Goal: Task Accomplishment & Management: Manage account settings

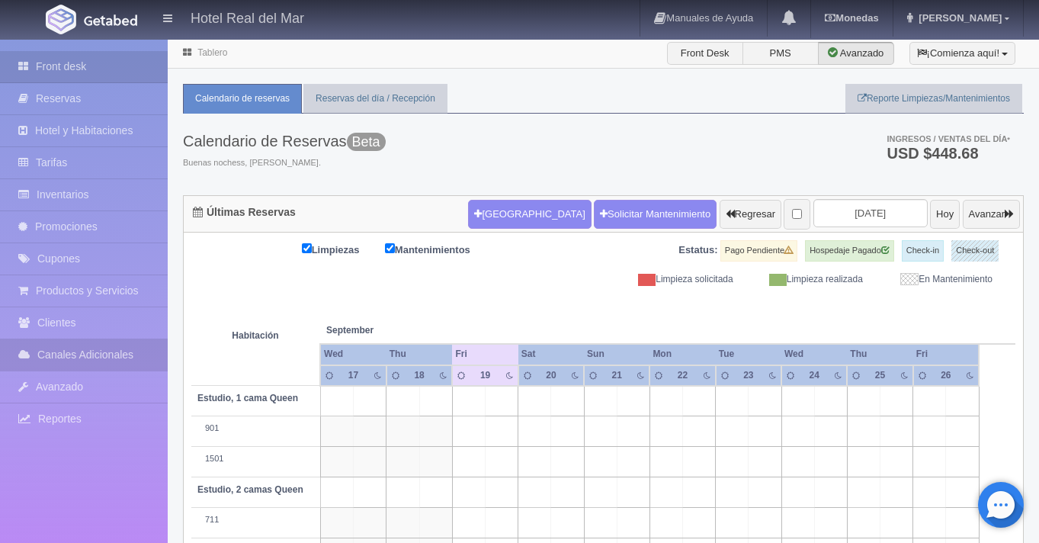
click at [87, 359] on link "Canales Adicionales" at bounding box center [84, 354] width 168 height 31
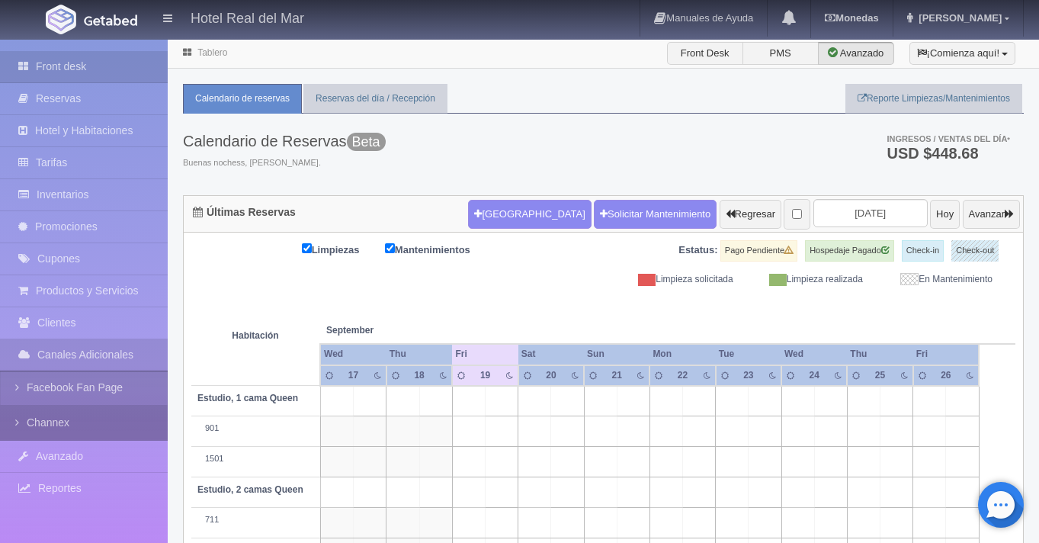
click at [91, 432] on link "Channex" at bounding box center [84, 423] width 168 height 34
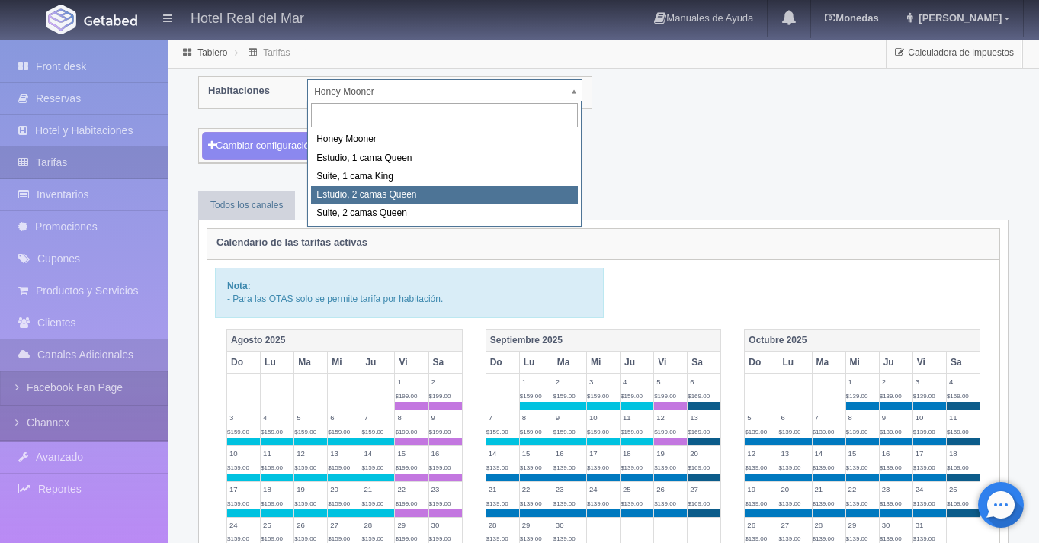
select select "2270"
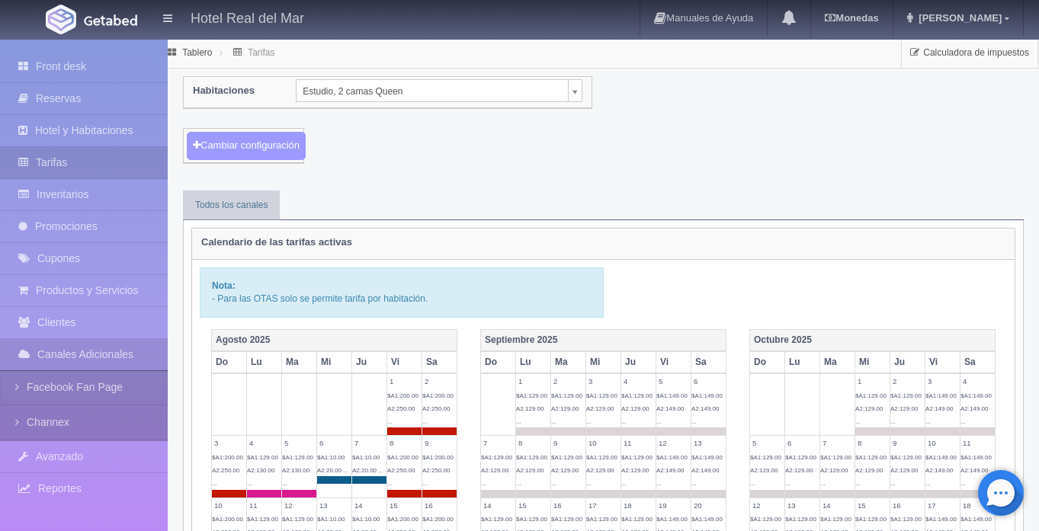
click at [243, 146] on button "Cambiar configuración" at bounding box center [246, 146] width 119 height 28
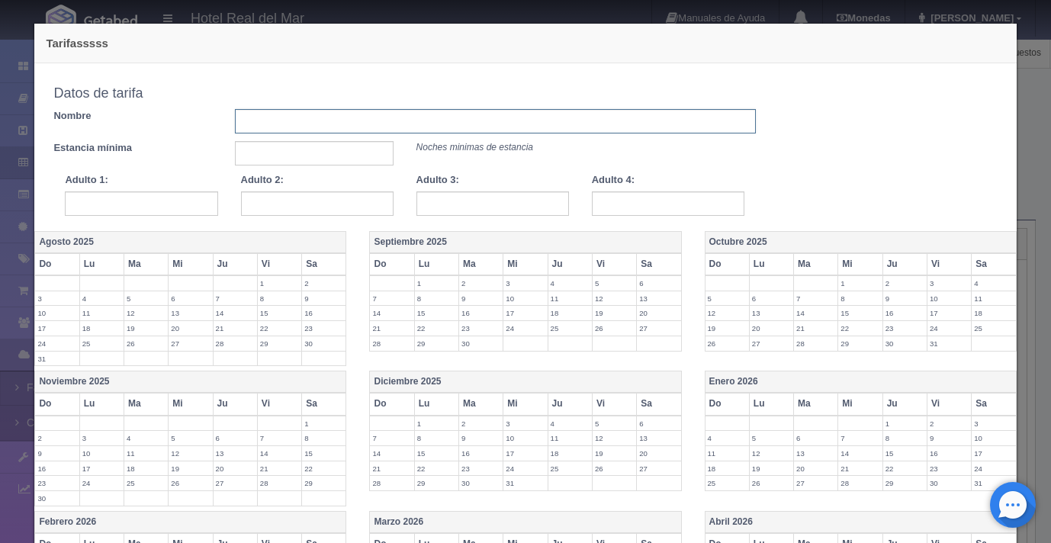
click at [250, 124] on input "text" at bounding box center [495, 121] width 521 height 24
type input "[PERSON_NAME][DATE] a [DATE]"
click at [249, 142] on input "text" at bounding box center [314, 153] width 159 height 24
type input "1"
click at [185, 210] on input "text" at bounding box center [141, 203] width 152 height 24
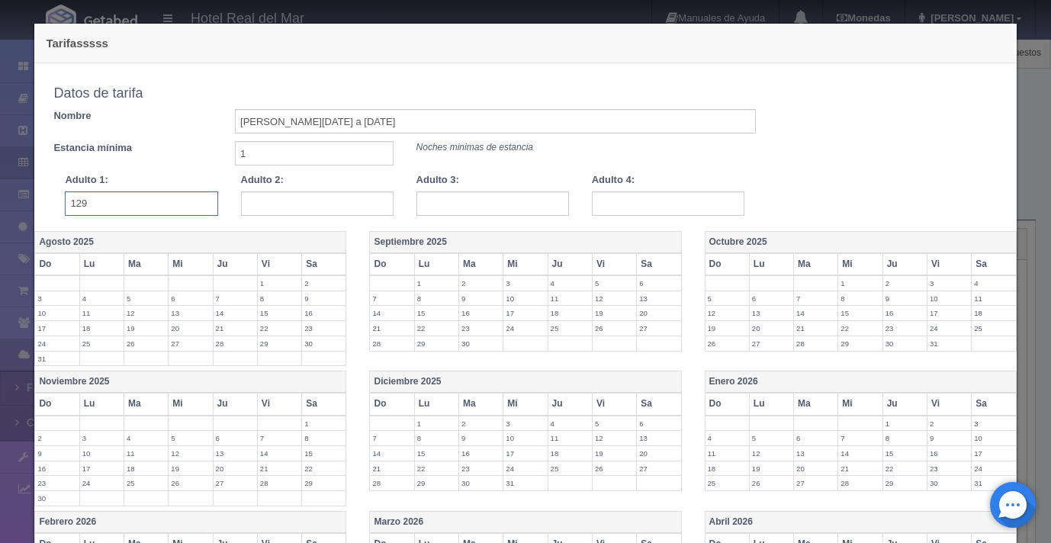
type input "129"
click at [309, 207] on input "text" at bounding box center [317, 203] width 152 height 24
type input "129"
click at [422, 209] on input "text" at bounding box center [492, 203] width 152 height 24
type input "134"
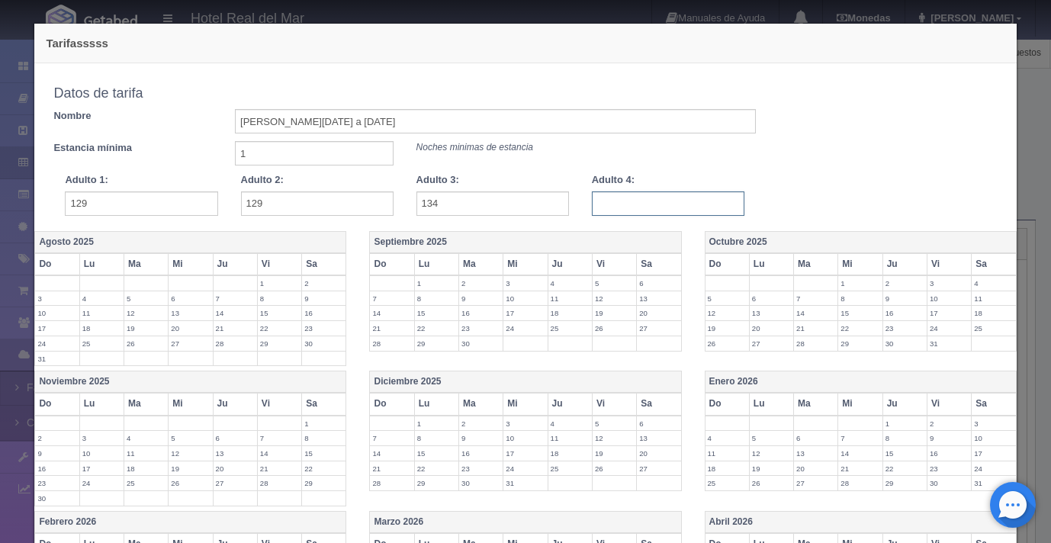
click at [608, 210] on input "text" at bounding box center [668, 203] width 152 height 24
type input "159"
click at [393, 335] on td "28" at bounding box center [392, 342] width 44 height 15
click at [385, 330] on label "21" at bounding box center [391, 328] width 43 height 14
click at [435, 330] on label "22" at bounding box center [436, 328] width 43 height 14
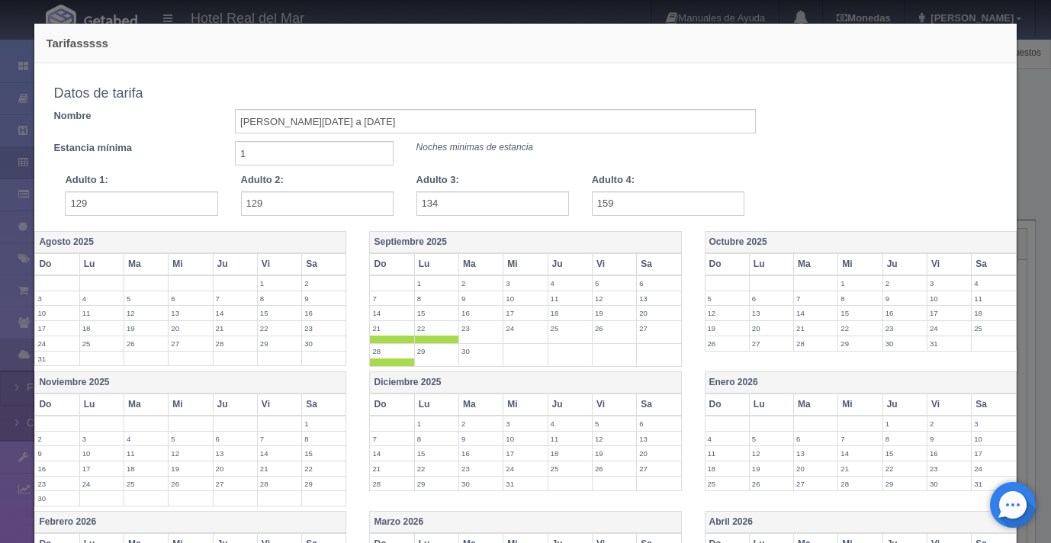
click at [464, 330] on label "23" at bounding box center [480, 328] width 43 height 14
click at [518, 330] on label "24" at bounding box center [524, 328] width 43 height 14
click at [554, 335] on label "25" at bounding box center [569, 328] width 43 height 14
click at [427, 362] on td "29" at bounding box center [436, 354] width 44 height 23
click at [486, 361] on td "30" at bounding box center [481, 354] width 44 height 23
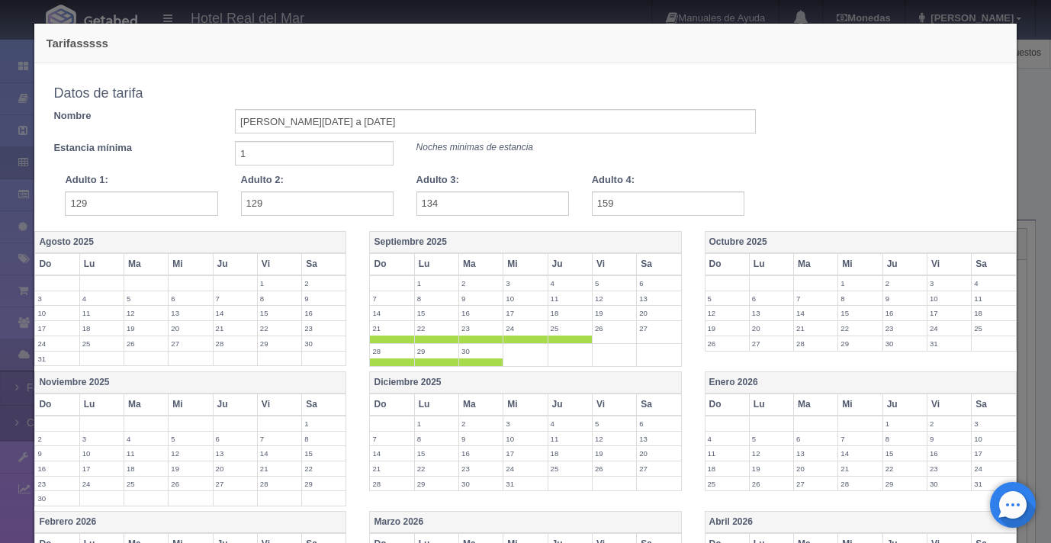
click at [708, 268] on th "Do" at bounding box center [727, 264] width 44 height 22
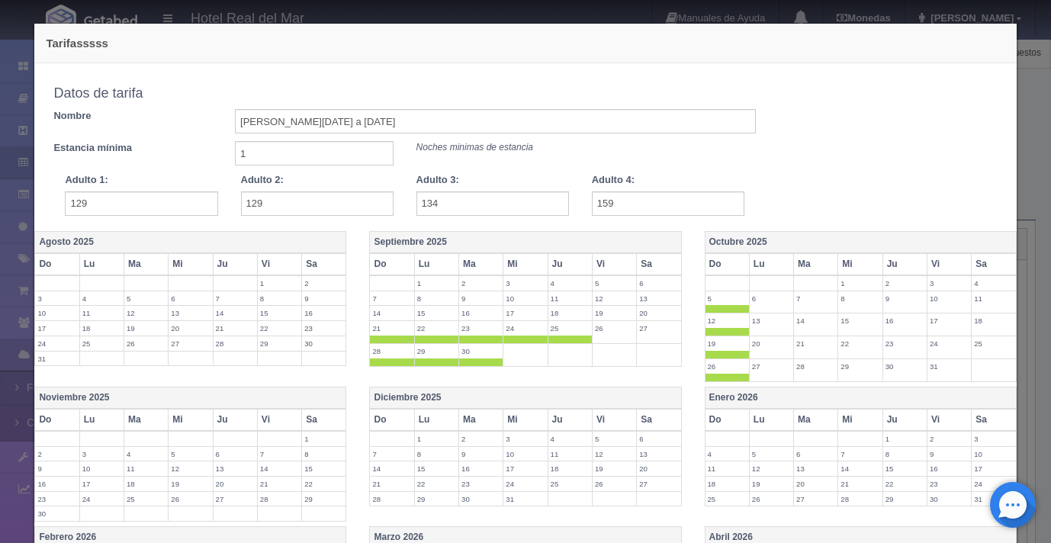
click at [749, 267] on th "Lu" at bounding box center [771, 264] width 44 height 22
click at [814, 266] on th "Ma" at bounding box center [816, 264] width 44 height 22
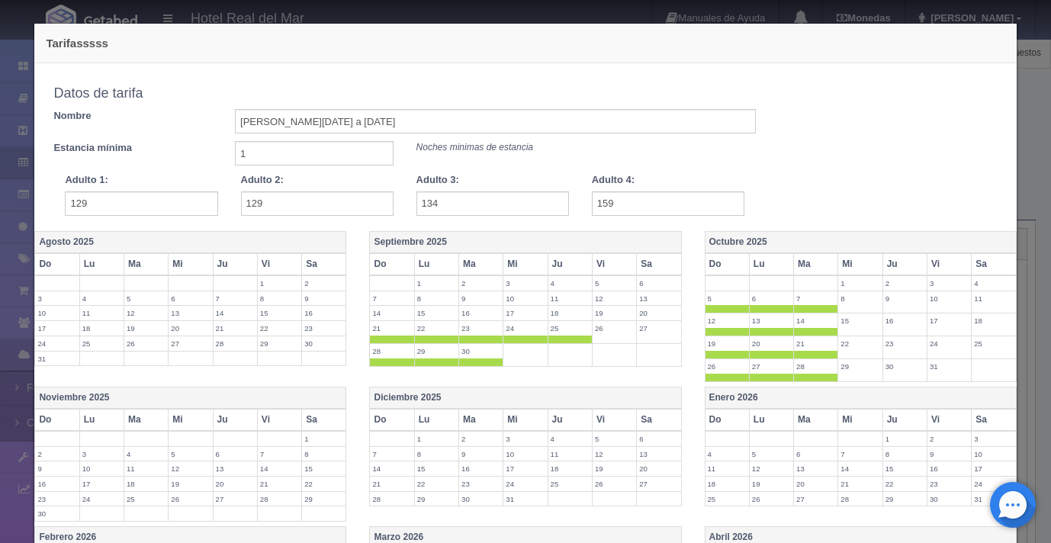
click at [848, 265] on th "Mi" at bounding box center [860, 264] width 44 height 22
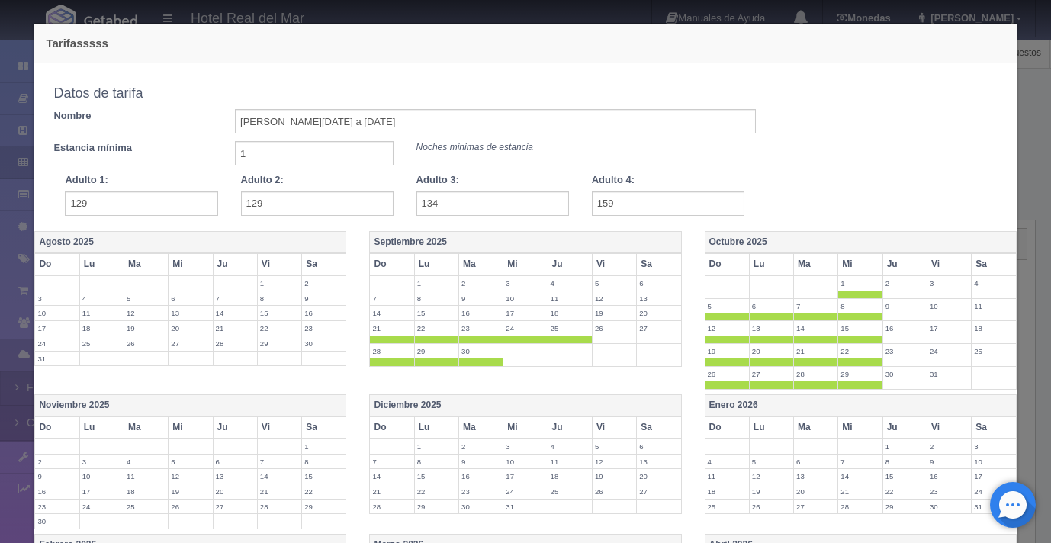
click at [882, 266] on th "Ju" at bounding box center [904, 264] width 44 height 22
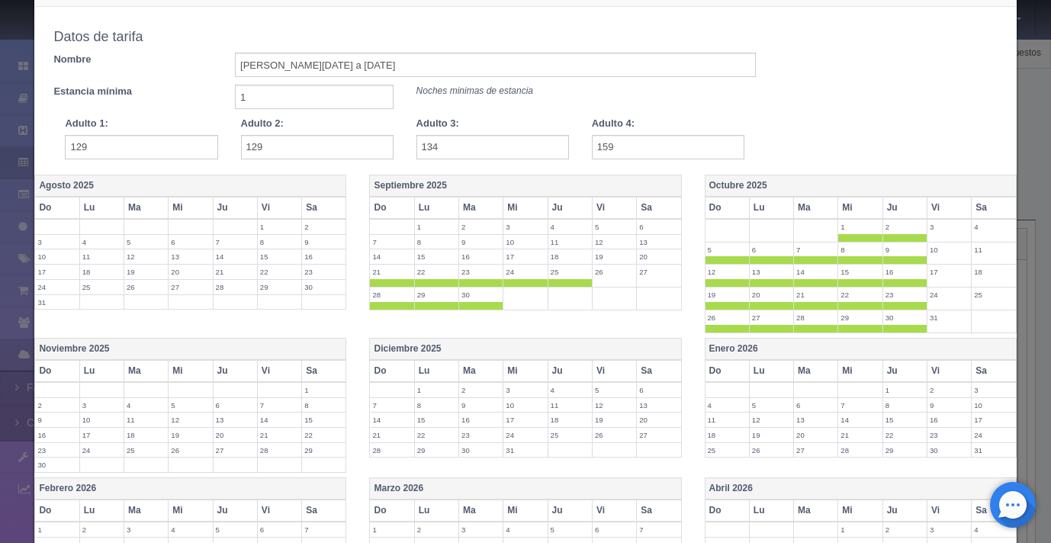
scroll to position [94, 0]
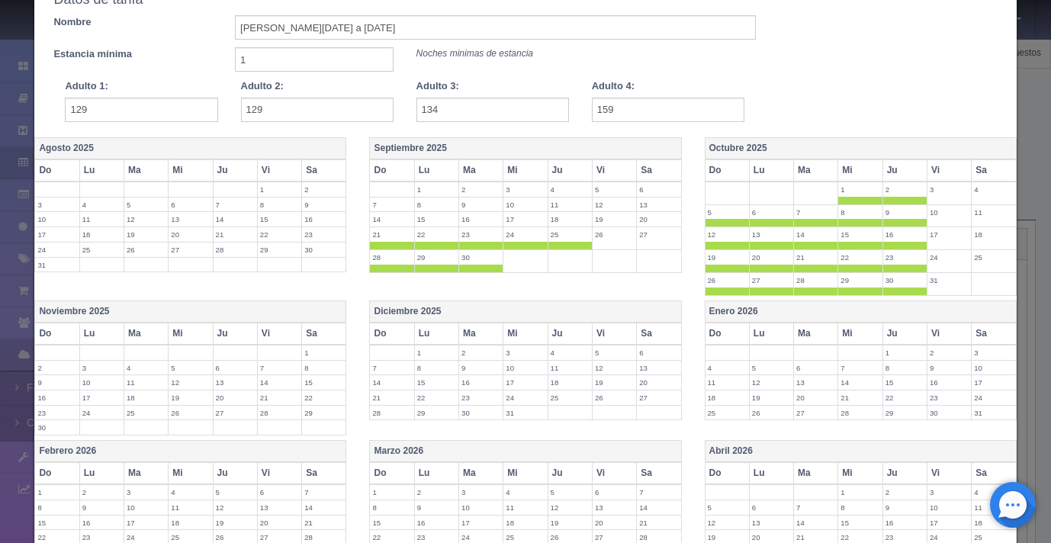
click at [64, 339] on th "Do" at bounding box center [57, 334] width 44 height 22
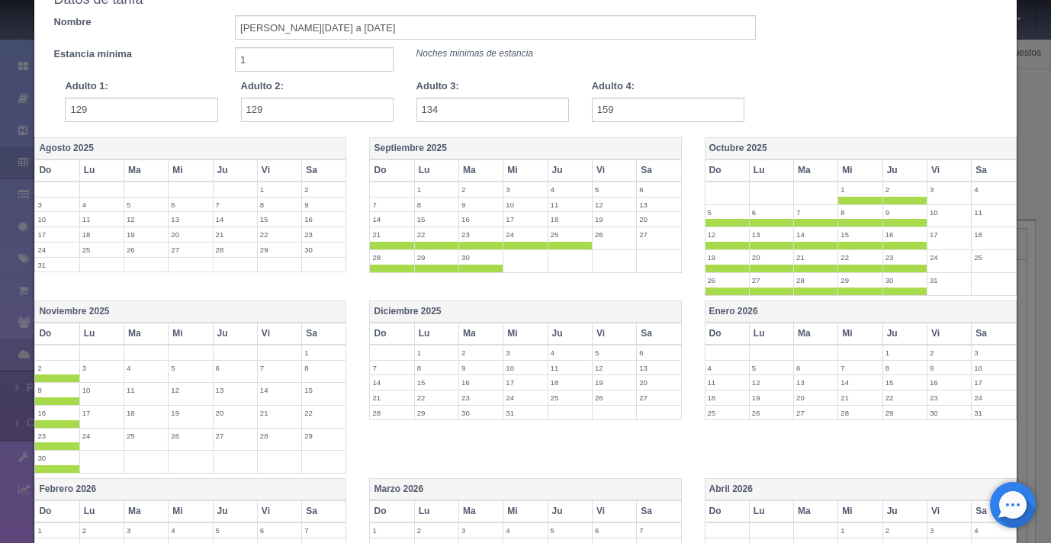
click at [90, 339] on th "Lu" at bounding box center [101, 334] width 44 height 22
click at [158, 341] on th "Ma" at bounding box center [146, 334] width 44 height 22
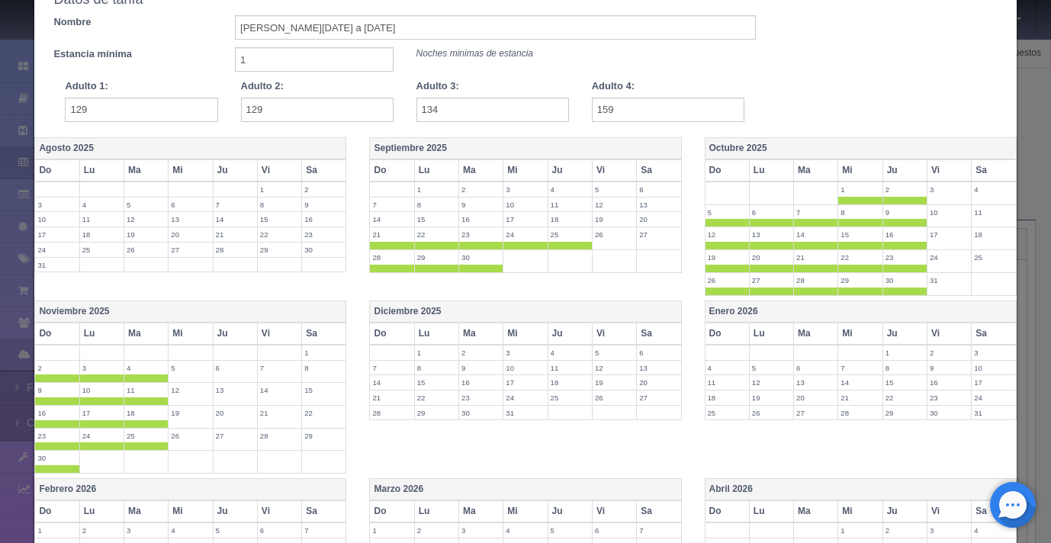
click at [175, 339] on th "Mi" at bounding box center [191, 334] width 44 height 22
click at [220, 339] on th "Ju" at bounding box center [235, 334] width 44 height 22
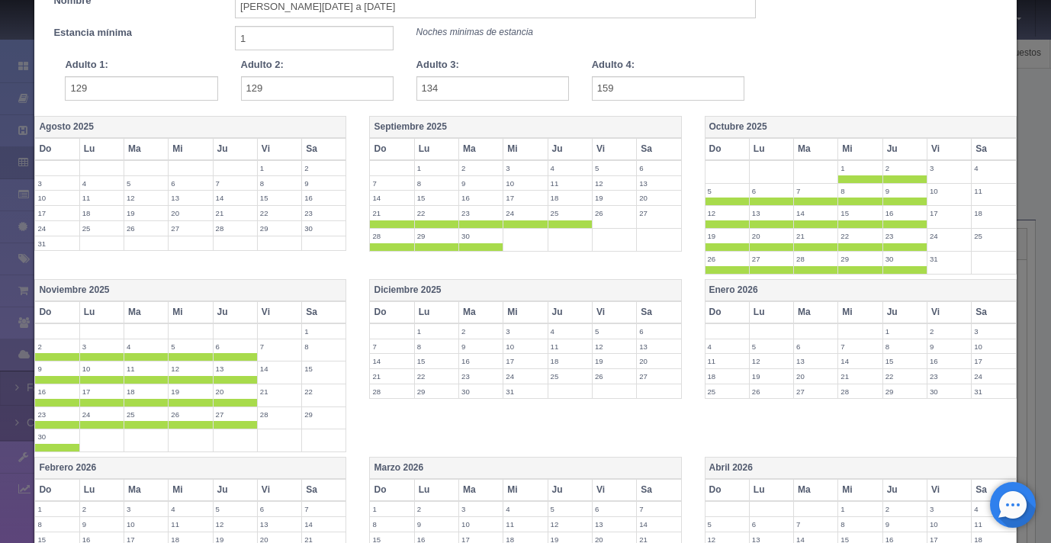
scroll to position [406, 0]
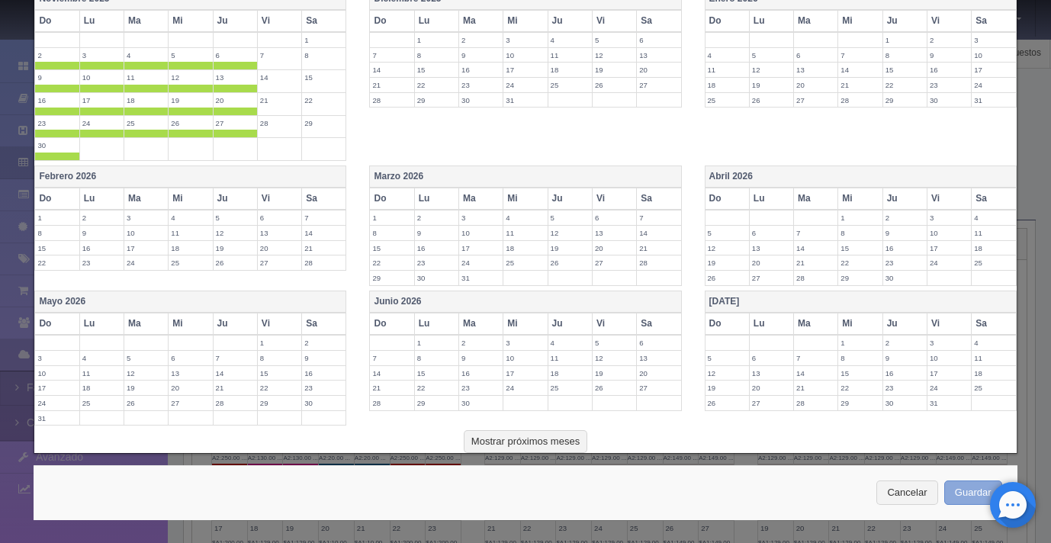
click at [961, 497] on button "Guardar" at bounding box center [973, 492] width 58 height 25
